Goal: Obtain resource: Download file/media

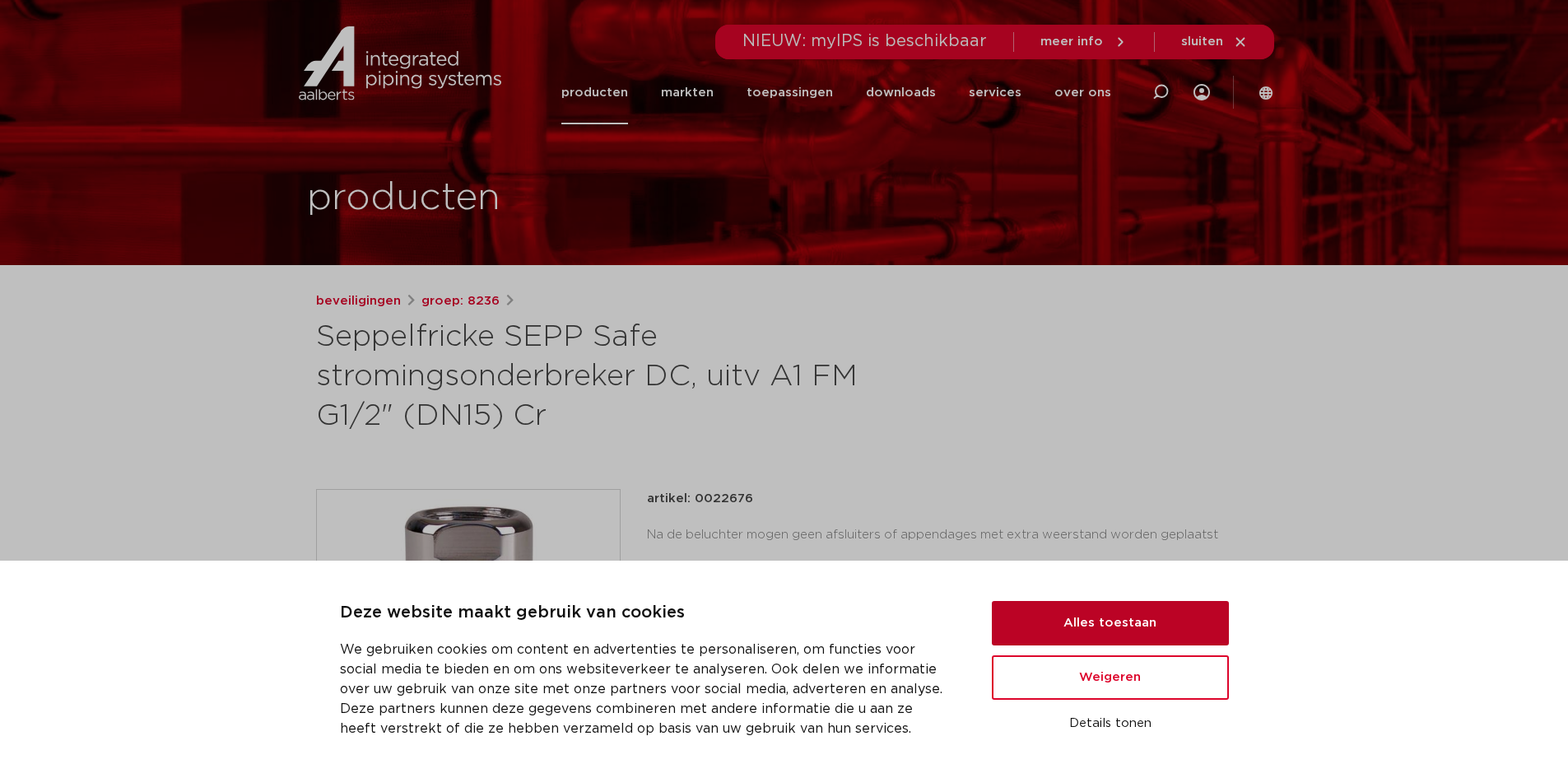
click at [1156, 623] on button "Alles toestaan" at bounding box center [1111, 623] width 237 height 45
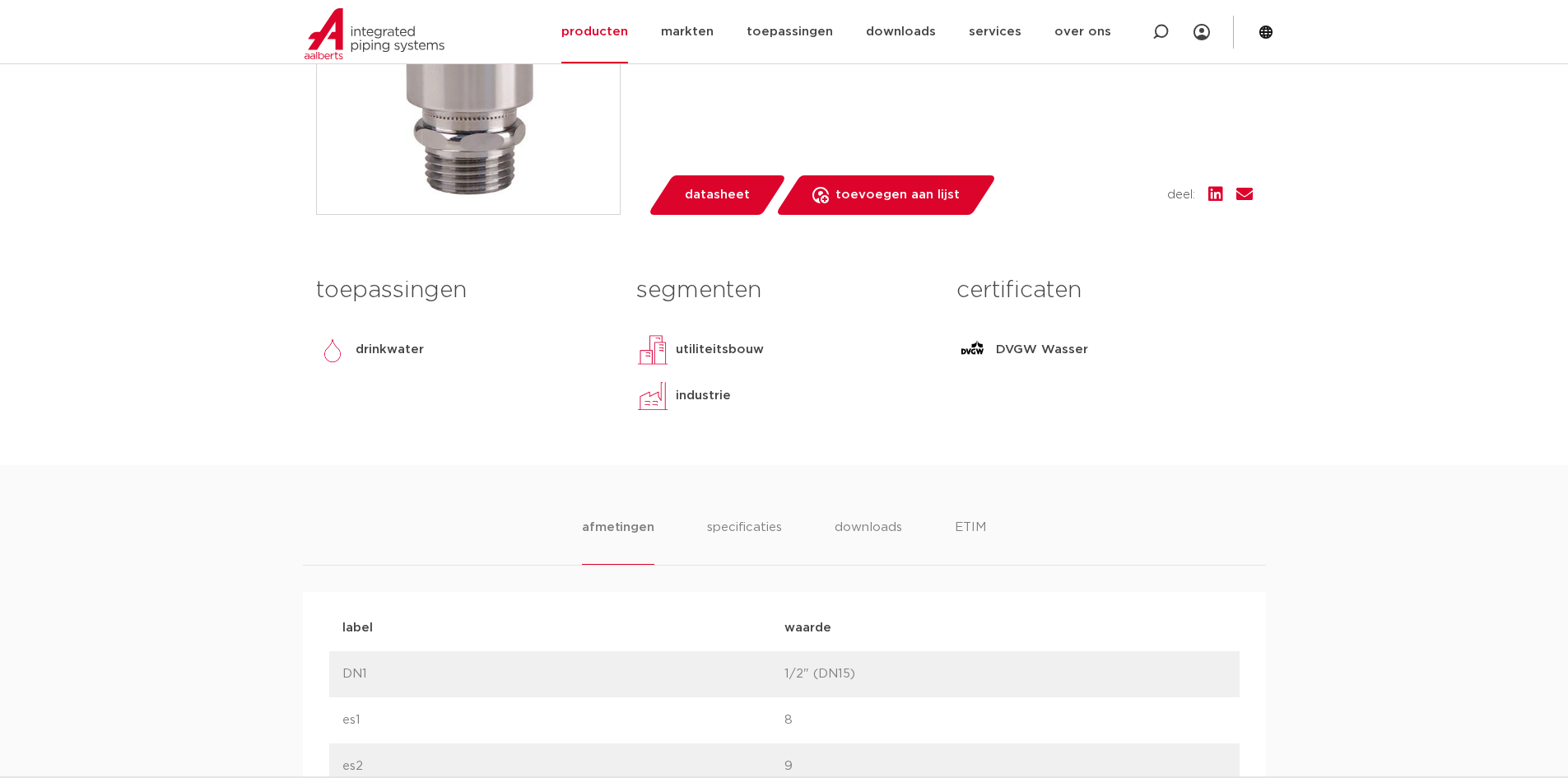
scroll to position [576, 0]
click at [764, 533] on li "specificaties" at bounding box center [744, 543] width 79 height 46
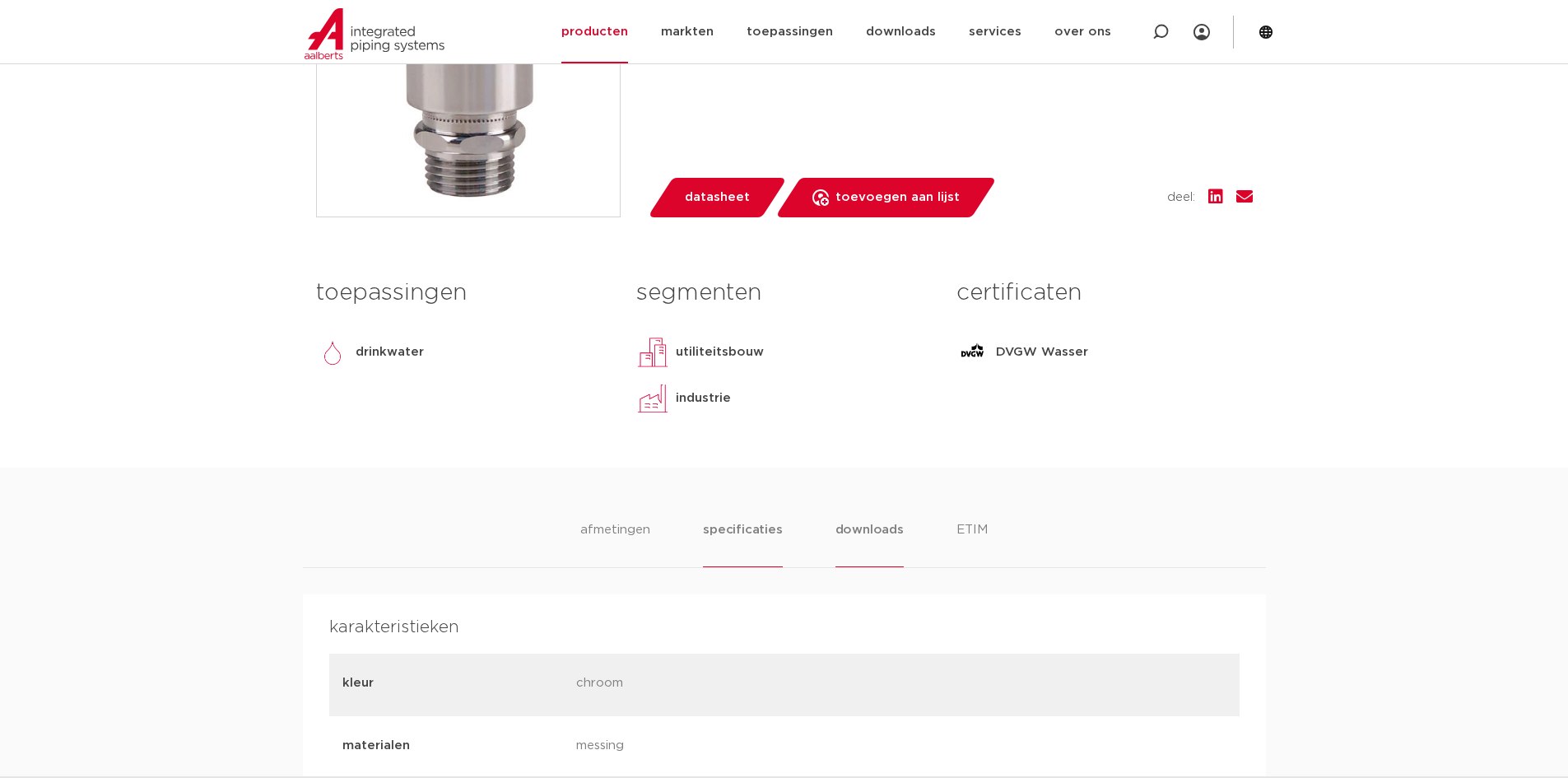
click at [873, 536] on li "downloads" at bounding box center [870, 543] width 68 height 46
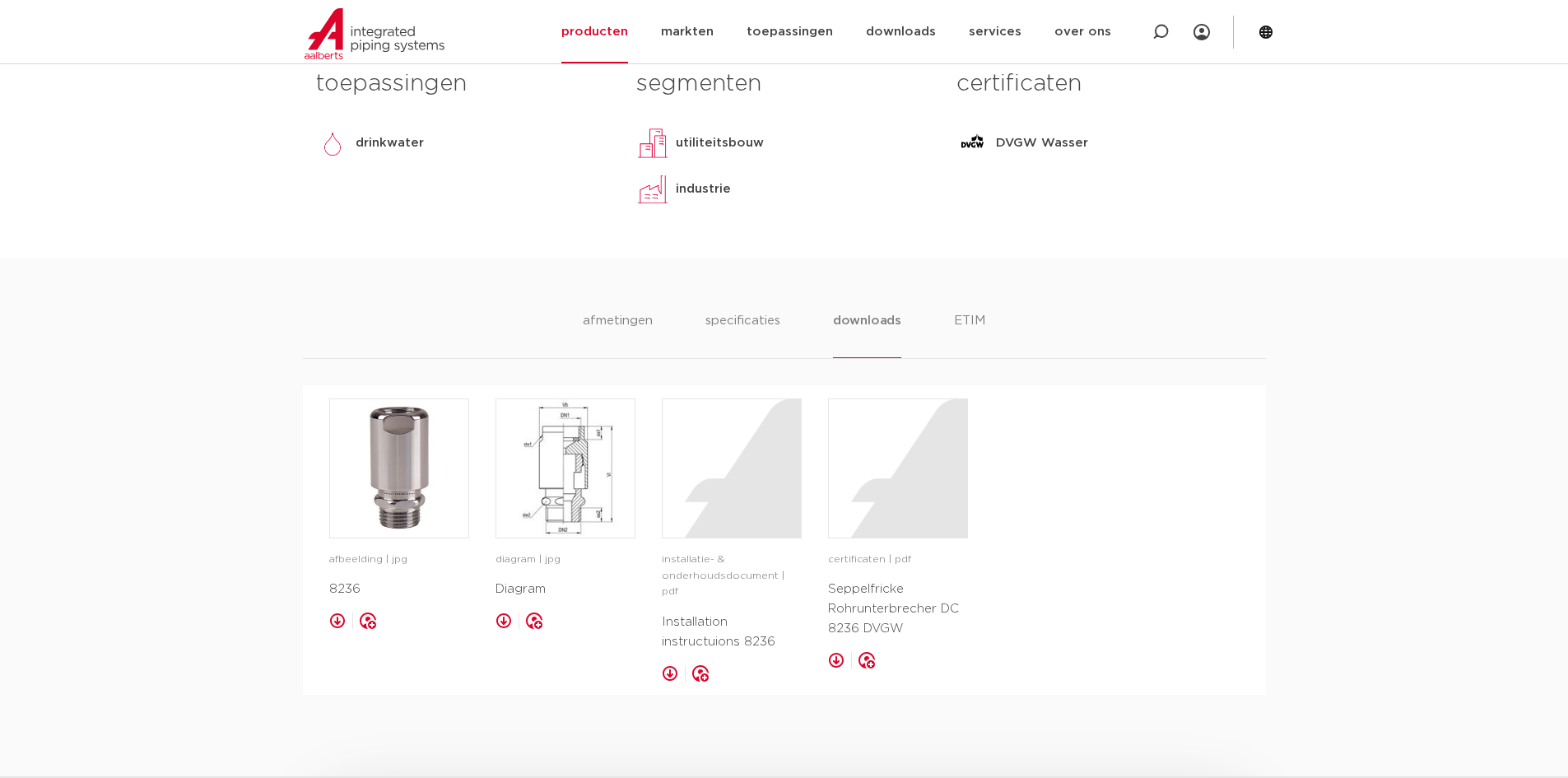
scroll to position [823, 0]
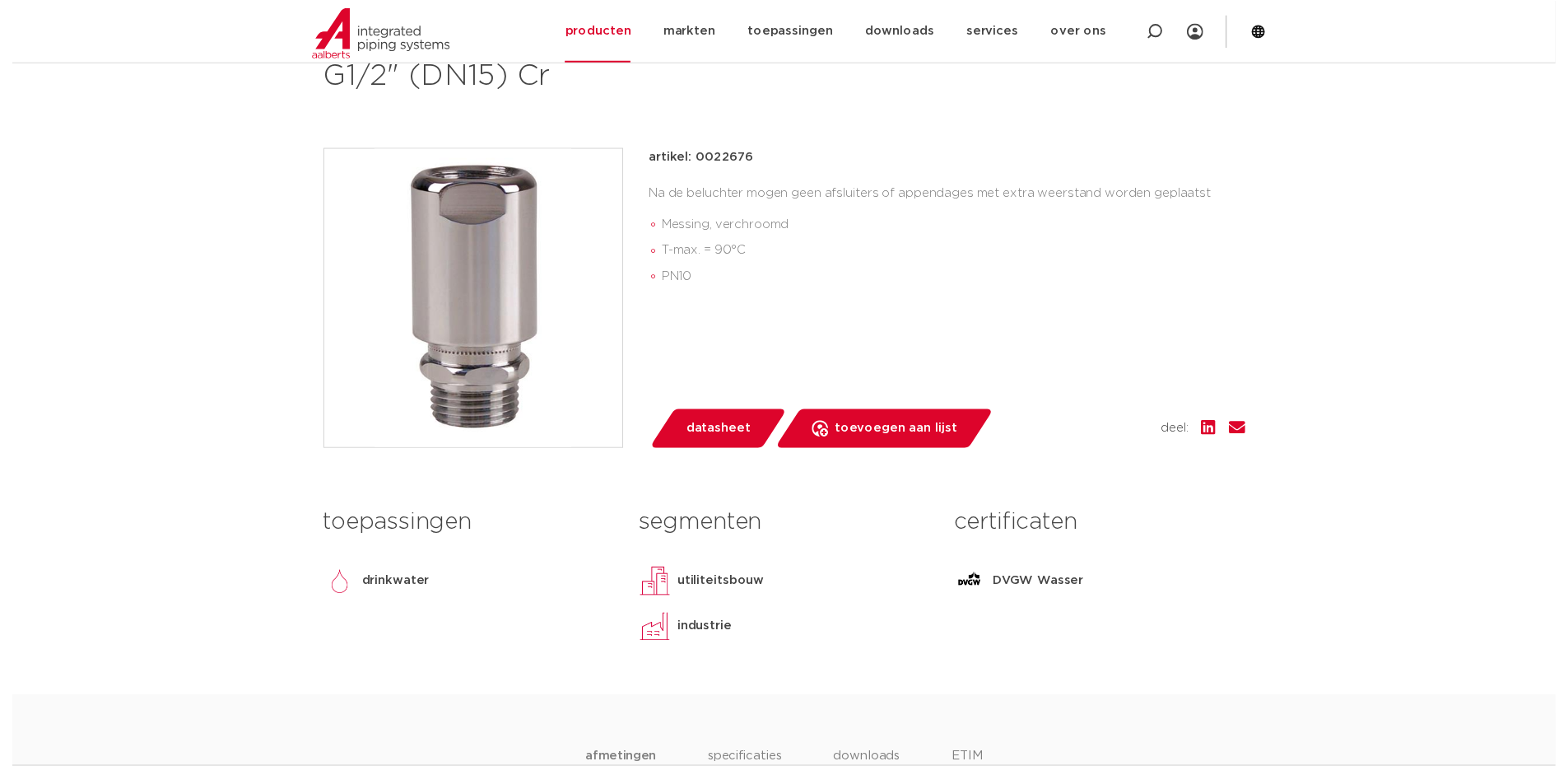
scroll to position [329, 0]
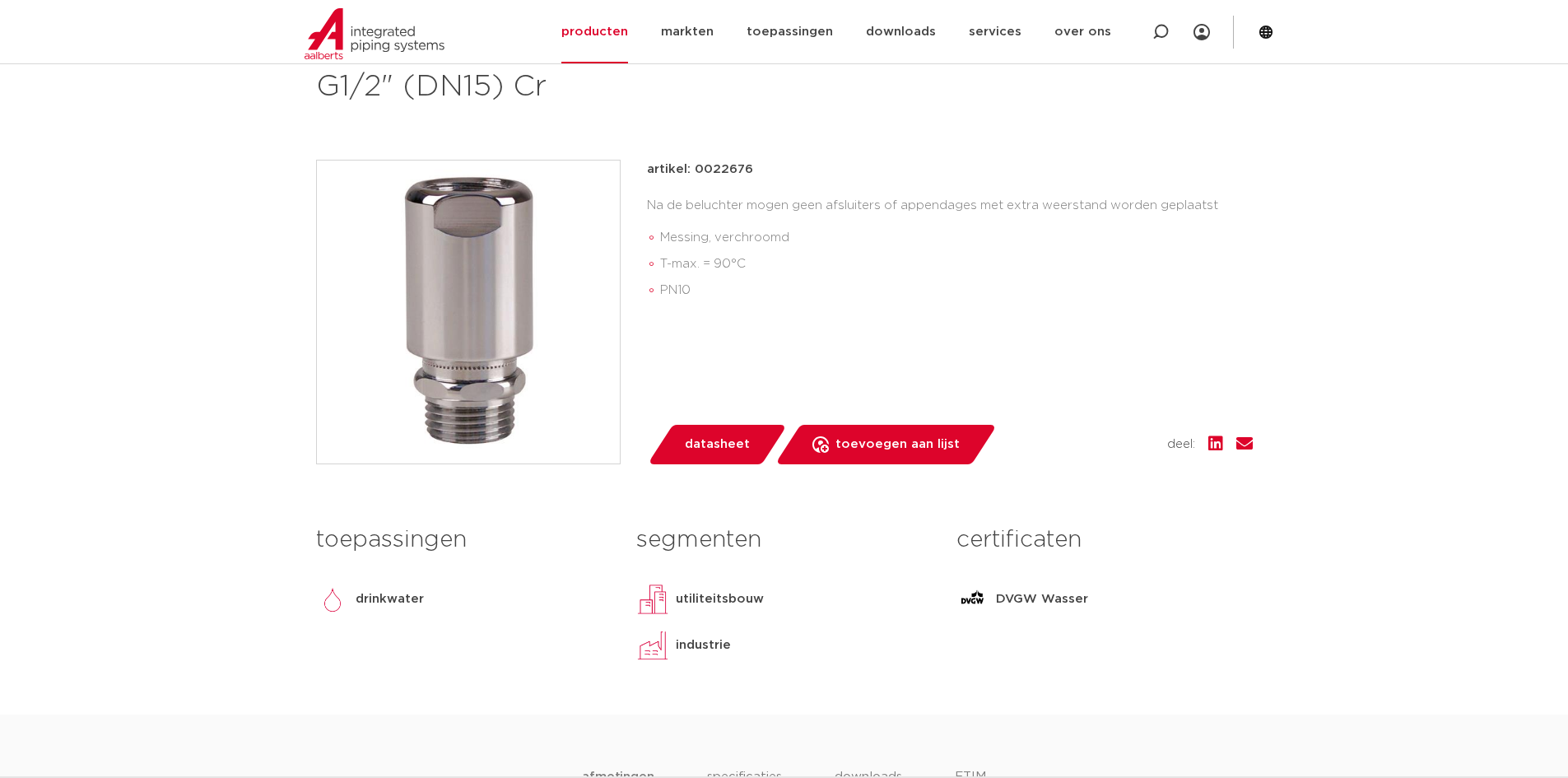
click at [719, 439] on span "datasheet" at bounding box center [718, 445] width 65 height 26
